Goal: Information Seeking & Learning: Learn about a topic

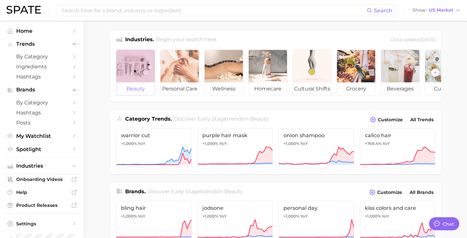
click at [152, 75] on div at bounding box center [135, 66] width 38 height 32
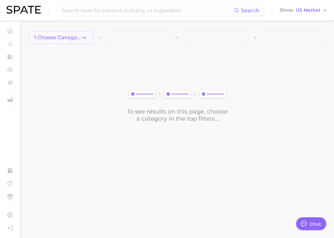
click at [75, 38] on span "1. Choose Category" at bounding box center [57, 38] width 47 height 6
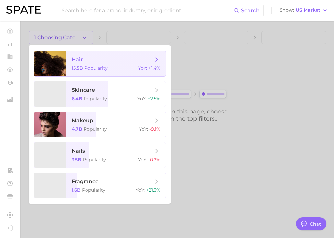
click at [75, 64] on span "hair 15.5b Popularity YoY : +1.4%" at bounding box center [115, 63] width 99 height 25
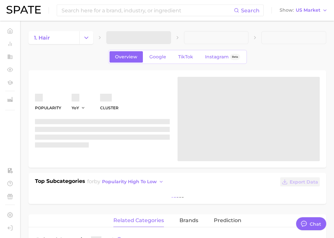
type textarea "x"
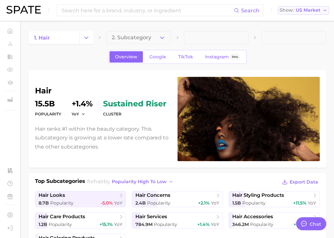
click at [299, 12] on span "US Market" at bounding box center [308, 10] width 25 height 4
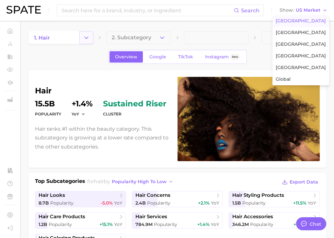
click at [90, 37] on button "Change Category" at bounding box center [86, 37] width 14 height 13
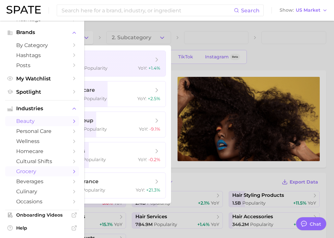
scroll to position [59, 0]
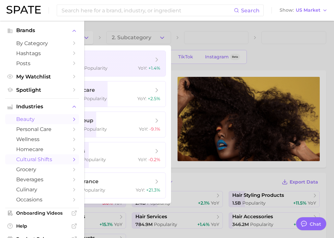
click at [42, 160] on span "cultural shifts" at bounding box center [42, 159] width 52 height 6
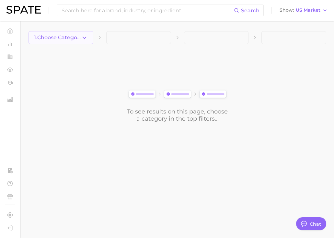
click at [85, 44] on button "1. Choose Category" at bounding box center [61, 37] width 65 height 13
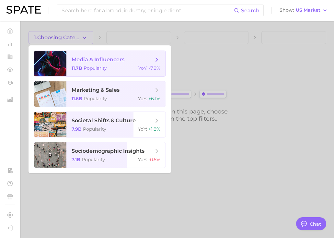
click at [86, 58] on span "media & influencers" at bounding box center [98, 59] width 53 height 6
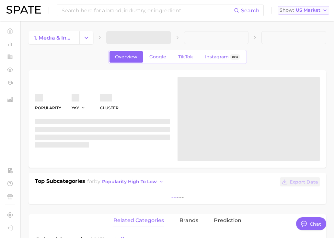
click at [303, 12] on span "US Market" at bounding box center [308, 10] width 25 height 4
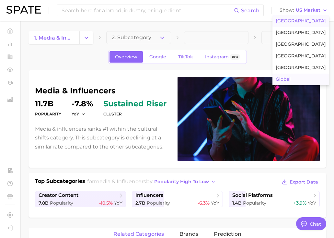
click at [291, 77] on span "Global" at bounding box center [283, 79] width 15 height 6
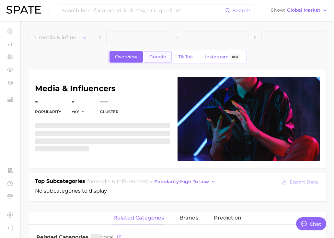
click at [157, 57] on span "Google" at bounding box center [157, 57] width 17 height 6
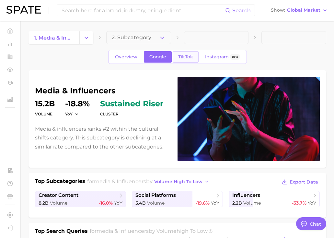
click at [181, 60] on link "TikTok" at bounding box center [186, 56] width 26 height 11
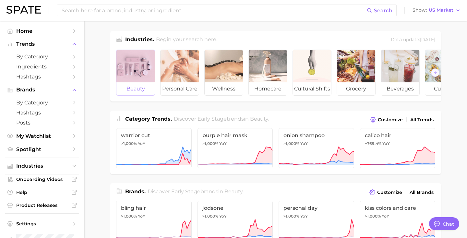
click at [137, 71] on div at bounding box center [135, 66] width 38 height 32
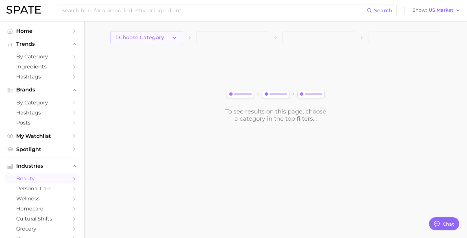
click at [179, 38] on button "1. Choose Category" at bounding box center [146, 37] width 73 height 13
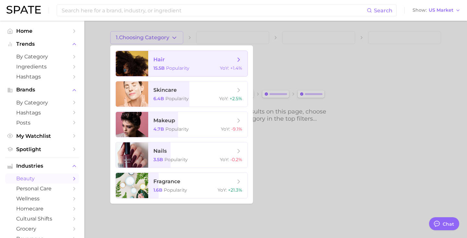
click at [183, 58] on span "hair" at bounding box center [194, 59] width 82 height 7
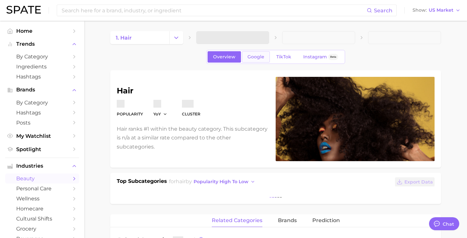
type textarea "x"
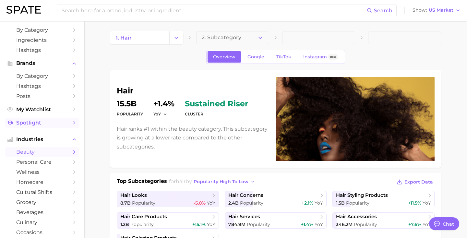
scroll to position [57, 0]
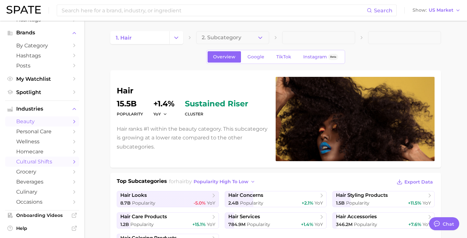
click at [39, 162] on span "cultural shifts" at bounding box center [42, 161] width 52 height 6
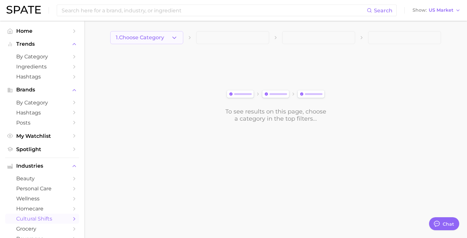
click at [154, 40] on span "1. Choose Category" at bounding box center [140, 38] width 48 height 6
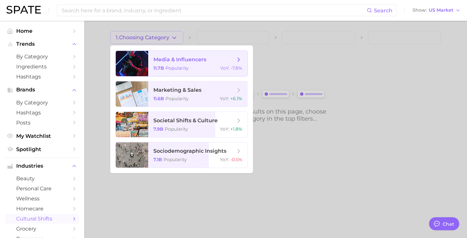
click at [152, 59] on span "media & influencers 11.7b Popularity YoY : -7.8%" at bounding box center [197, 63] width 99 height 25
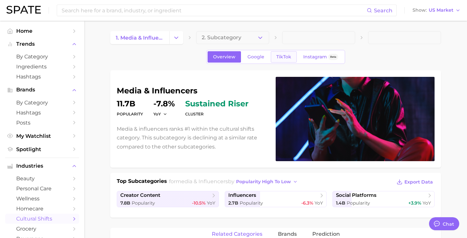
click at [280, 55] on span "TikTok" at bounding box center [283, 57] width 15 height 6
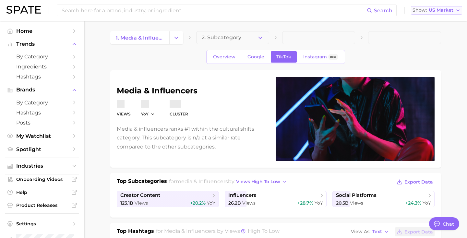
click at [431, 14] on button "Show US Market" at bounding box center [435, 10] width 51 height 8
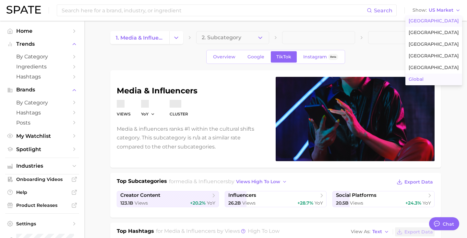
click at [431, 78] on button "Global" at bounding box center [433, 80] width 57 height 12
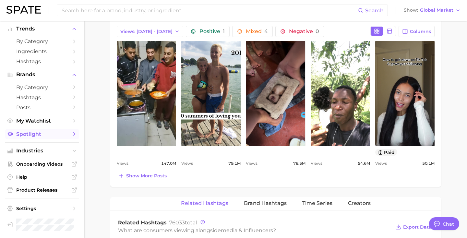
scroll to position [272, 0]
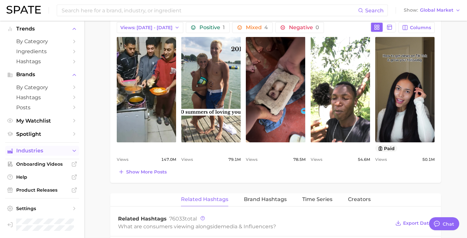
click at [45, 150] on span "Industries" at bounding box center [42, 151] width 52 height 6
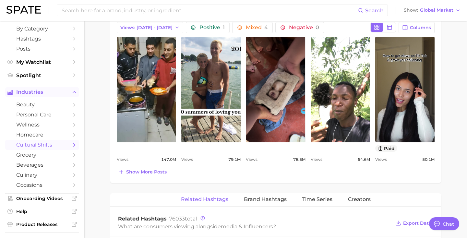
scroll to position [111, 0]
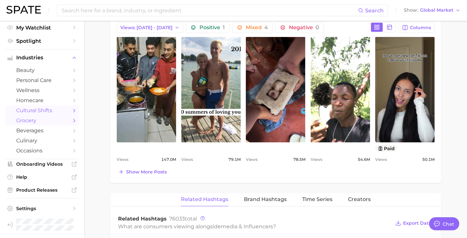
click at [37, 119] on span "grocery" at bounding box center [42, 120] width 52 height 6
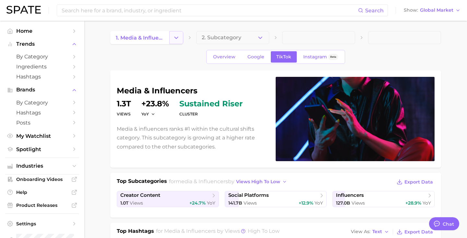
click at [178, 39] on icon "Change Category" at bounding box center [176, 37] width 7 height 7
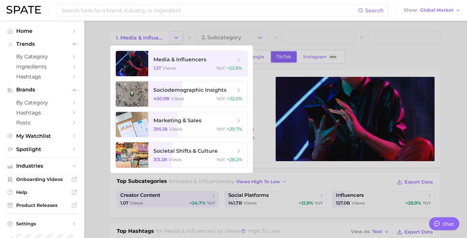
click at [178, 39] on div at bounding box center [233, 119] width 467 height 238
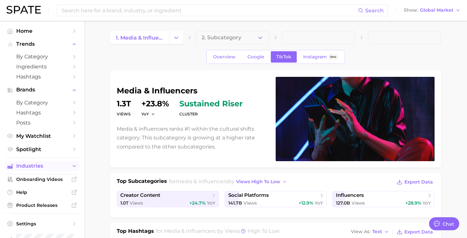
click at [58, 167] on span "Industries" at bounding box center [42, 166] width 52 height 6
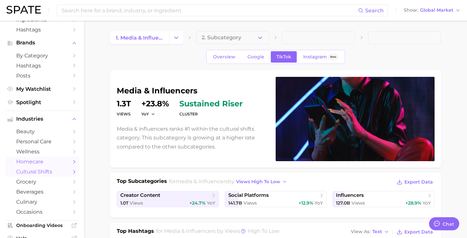
scroll to position [49, 0]
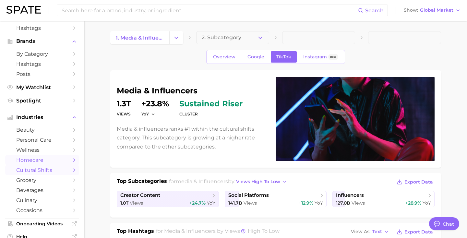
click at [33, 163] on span "homecare" at bounding box center [42, 160] width 52 height 6
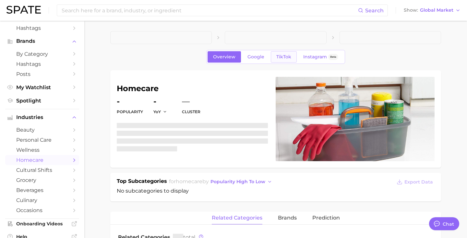
click at [291, 58] on link "TikTok" at bounding box center [284, 56] width 26 height 11
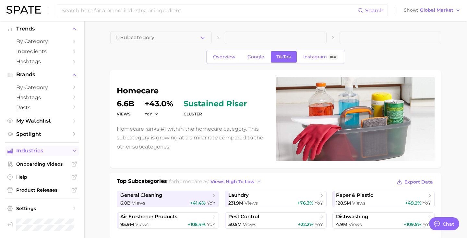
click at [44, 153] on span "Industries" at bounding box center [42, 151] width 52 height 6
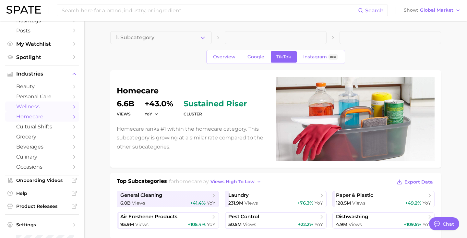
scroll to position [92, 0]
click at [52, 147] on span "beverages" at bounding box center [42, 146] width 52 height 6
